Goal: Entertainment & Leisure: Consume media (video, audio)

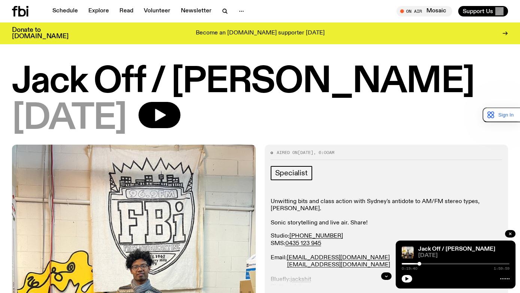
scroll to position [187, 0]
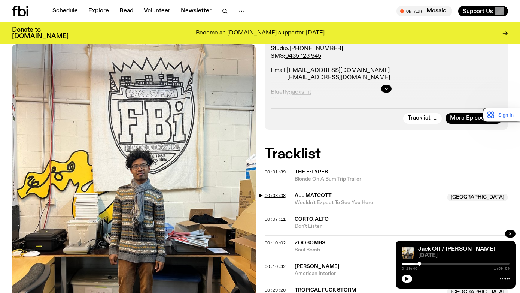
click at [275, 194] on span "00:03:38" at bounding box center [275, 196] width 21 height 6
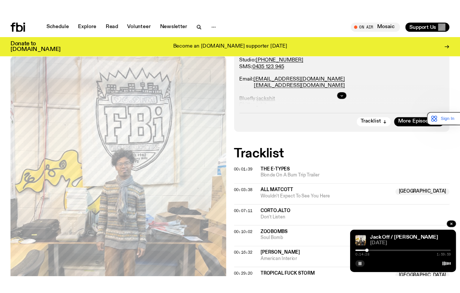
scroll to position [177, 0]
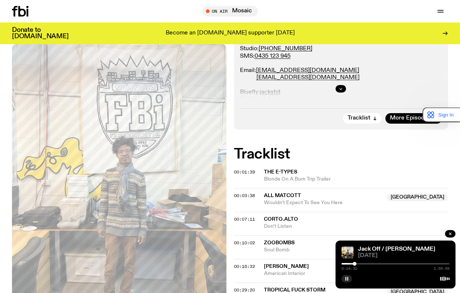
click at [348, 281] on button "button" at bounding box center [346, 278] width 10 height 7
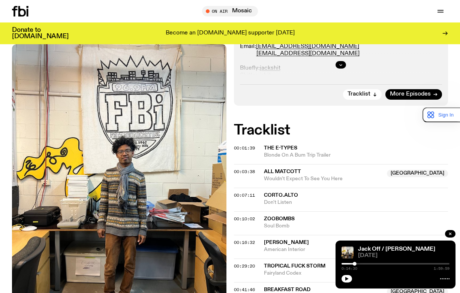
scroll to position [214, 0]
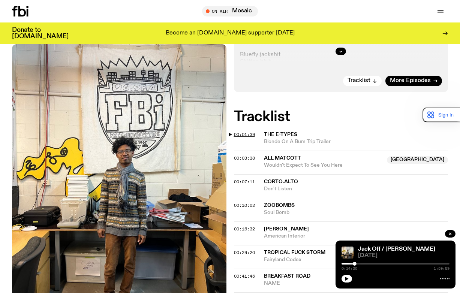
click at [247, 134] on span "00:01:39" at bounding box center [244, 134] width 21 height 6
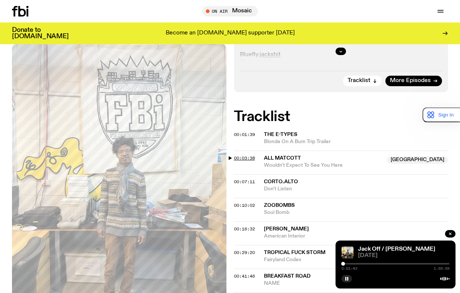
click at [247, 158] on span "00:03:38" at bounding box center [244, 158] width 21 height 6
click at [241, 181] on span "00:07:11" at bounding box center [244, 182] width 21 height 6
click at [245, 206] on span "00:10:02" at bounding box center [244, 205] width 21 height 6
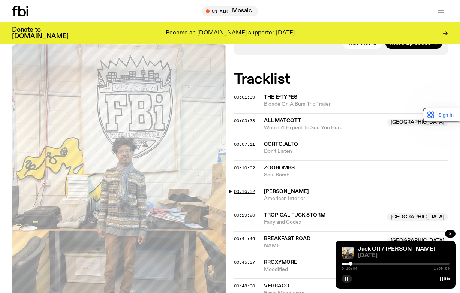
click at [242, 193] on span "00:16:32" at bounding box center [244, 191] width 21 height 6
click at [251, 170] on span "00:10:02" at bounding box center [244, 168] width 21 height 6
click at [351, 264] on div at bounding box center [352, 264] width 4 height 4
click at [249, 144] on span "00:07:11" at bounding box center [244, 144] width 21 height 6
click at [349, 263] on div at bounding box center [349, 264] width 4 height 4
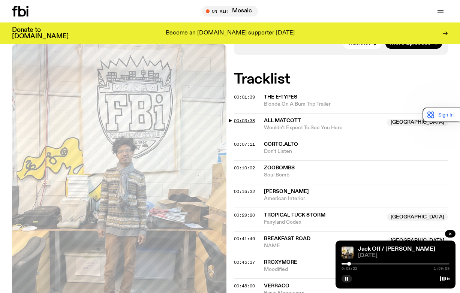
click at [243, 118] on span "00:03:38" at bounding box center [244, 121] width 21 height 6
click at [251, 193] on span "00:16:32" at bounding box center [244, 191] width 21 height 6
click at [358, 263] on div at bounding box center [358, 264] width 4 height 4
click at [357, 262] on div at bounding box center [358, 264] width 4 height 4
click at [354, 264] on div at bounding box center [355, 264] width 4 height 4
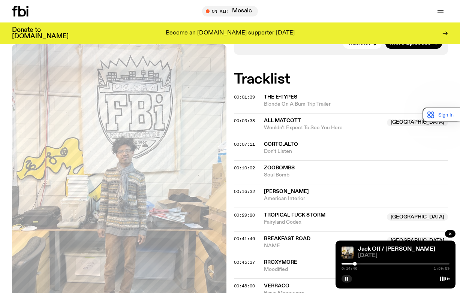
click at [274, 167] on span "Zoobombs" at bounding box center [279, 167] width 31 height 5
click at [347, 278] on icon "button" at bounding box center [346, 278] width 4 height 4
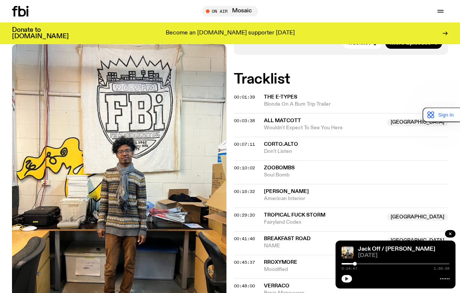
click at [347, 276] on button "button" at bounding box center [346, 278] width 10 height 7
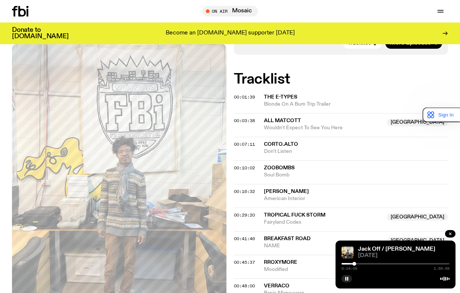
click at [354, 263] on div at bounding box center [354, 264] width 4 height 4
click at [244, 167] on span "00:10:02" at bounding box center [244, 168] width 21 height 6
click at [353, 262] on div at bounding box center [353, 264] width 4 height 4
click at [354, 263] on div at bounding box center [354, 264] width 4 height 4
click at [354, 263] on div at bounding box center [355, 264] width 4 height 4
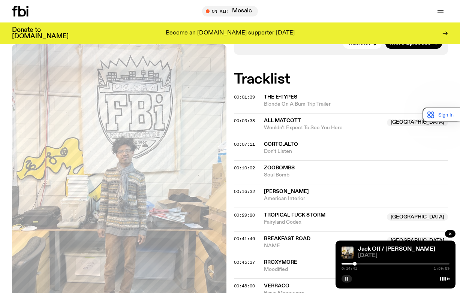
click at [344, 279] on button "button" at bounding box center [346, 278] width 10 height 7
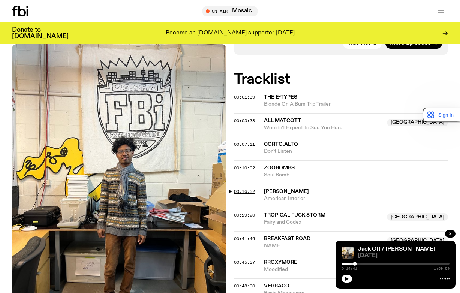
click at [245, 191] on span "00:16:32" at bounding box center [244, 191] width 21 height 6
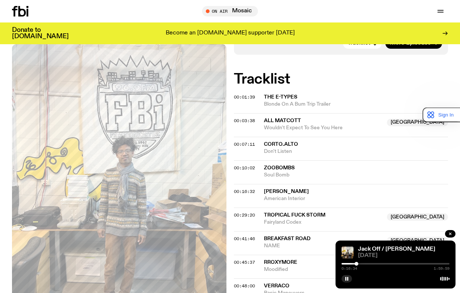
click at [354, 263] on div at bounding box center [302, 263] width 108 height 1
click at [354, 263] on div at bounding box center [356, 264] width 4 height 4
click at [356, 263] on div at bounding box center [356, 264] width 4 height 4
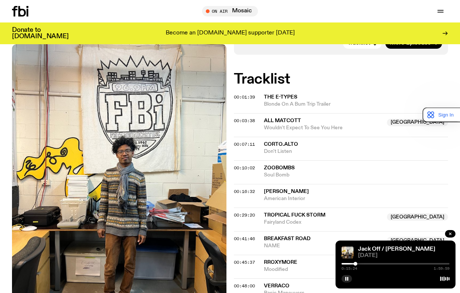
click at [355, 263] on div at bounding box center [355, 264] width 4 height 4
click at [345, 278] on icon "button" at bounding box center [346, 278] width 4 height 4
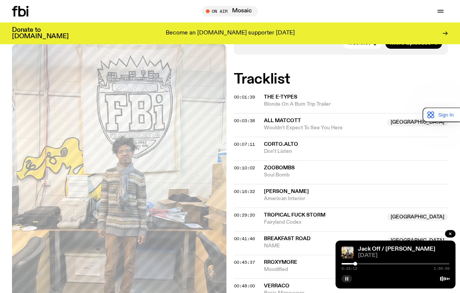
click at [346, 277] on rect "button" at bounding box center [345, 279] width 1 height 4
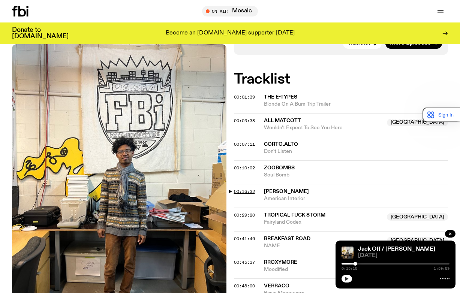
click at [238, 191] on span "00:16:32" at bounding box center [244, 191] width 21 height 6
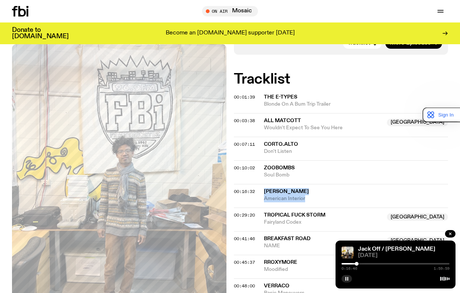
drag, startPoint x: 306, startPoint y: 200, endPoint x: 264, endPoint y: 191, distance: 43.4
click at [264, 191] on div "[PERSON_NAME] American Interior" at bounding box center [356, 195] width 184 height 14
copy div "[PERSON_NAME] American Interior"
click at [348, 281] on button "button" at bounding box center [346, 278] width 10 height 7
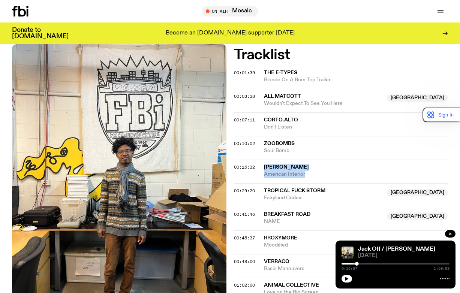
scroll to position [289, 0]
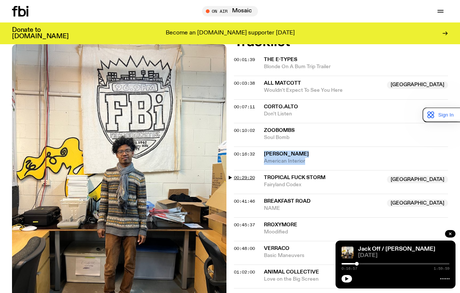
click at [249, 176] on span "00:29:20" at bounding box center [244, 178] width 21 height 6
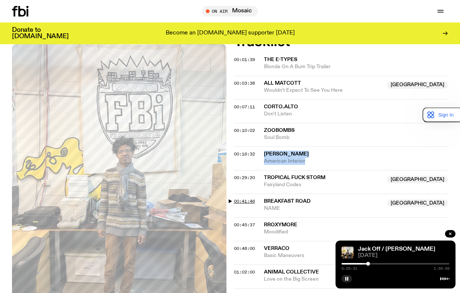
click at [247, 201] on span "00:41:46" at bounding box center [244, 201] width 21 height 6
click at [248, 200] on span "00:41:46" at bounding box center [244, 201] width 21 height 6
click at [279, 202] on span "Breakfast Road" at bounding box center [287, 201] width 46 height 5
click at [243, 202] on span "00:41:46" at bounding box center [244, 201] width 21 height 6
click at [345, 278] on rect "button" at bounding box center [345, 279] width 1 height 4
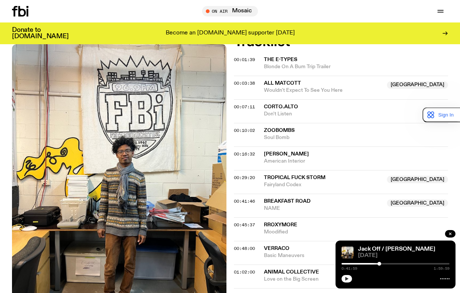
click at [347, 280] on icon "button" at bounding box center [346, 278] width 4 height 4
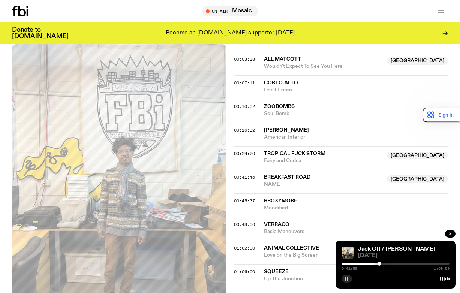
scroll to position [327, 0]
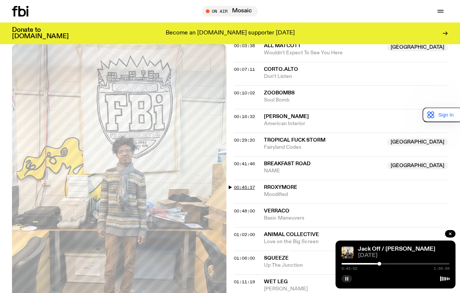
click at [245, 185] on span "00:45:37" at bounding box center [244, 187] width 21 height 6
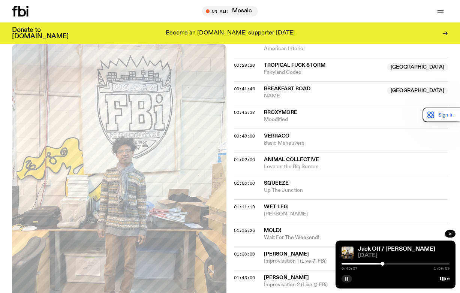
scroll to position [439, 0]
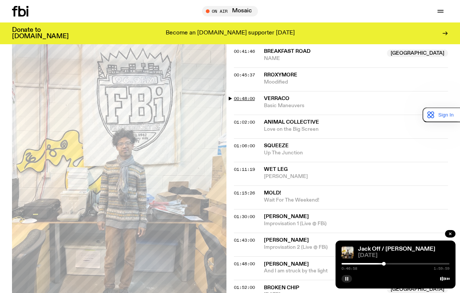
click at [248, 98] on span "00:48:00" at bounding box center [244, 99] width 21 height 6
click at [247, 120] on span "01:02:00" at bounding box center [244, 122] width 21 height 6
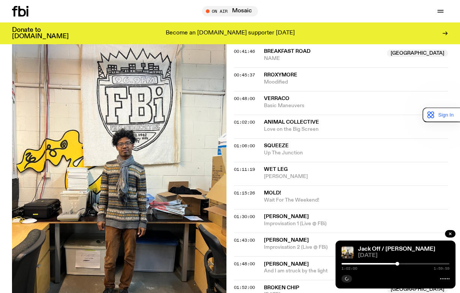
scroll to position [477, 0]
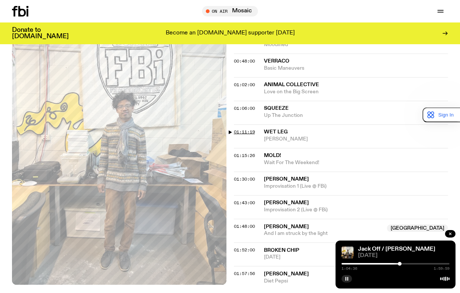
click at [244, 130] on span "01:11:19" at bounding box center [244, 132] width 21 height 6
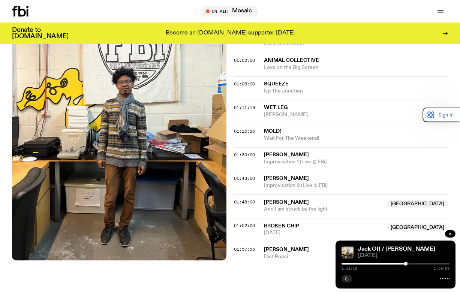
scroll to position [514, 0]
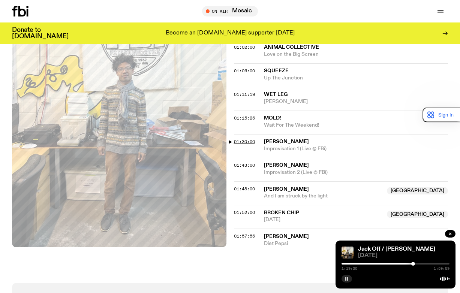
click at [243, 141] on span "01:30:00" at bounding box center [244, 142] width 21 height 6
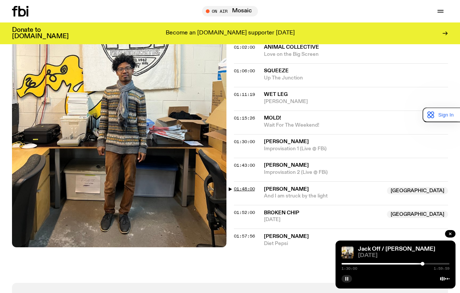
click at [248, 189] on span "01:48:00" at bounding box center [244, 189] width 21 height 6
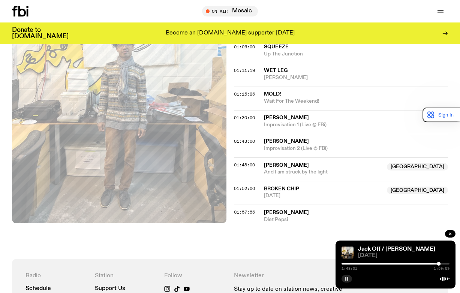
scroll to position [551, 0]
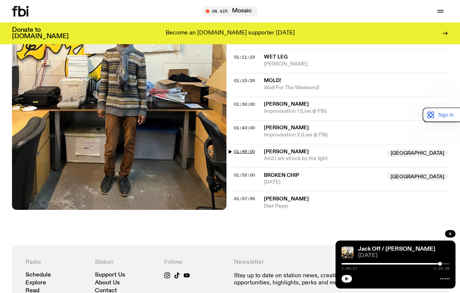
click at [245, 151] on span "01:48:00" at bounding box center [244, 151] width 21 height 6
click at [243, 174] on span "01:52:00" at bounding box center [244, 175] width 21 height 6
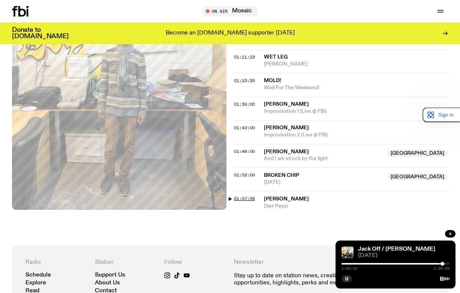
click at [246, 198] on span "01:57:56" at bounding box center [244, 199] width 21 height 6
click at [150, 4] on div "Schedule Explore Read Volunteer Newsletter On Air Mosaic Tune in live On Air Mo…" at bounding box center [230, 11] width 460 height 22
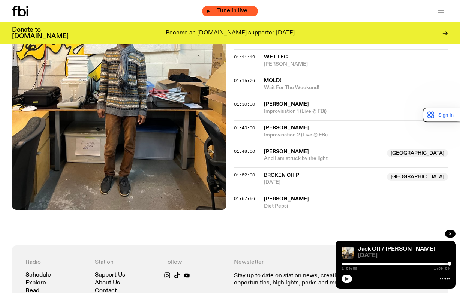
drag, startPoint x: 166, startPoint y: 10, endPoint x: 248, endPoint y: 9, distance: 82.8
click at [166, 10] on div "Schedule Explore Read Volunteer Newsletter" at bounding box center [105, 11] width 187 height 10
